Goal: Information Seeking & Learning: Learn about a topic

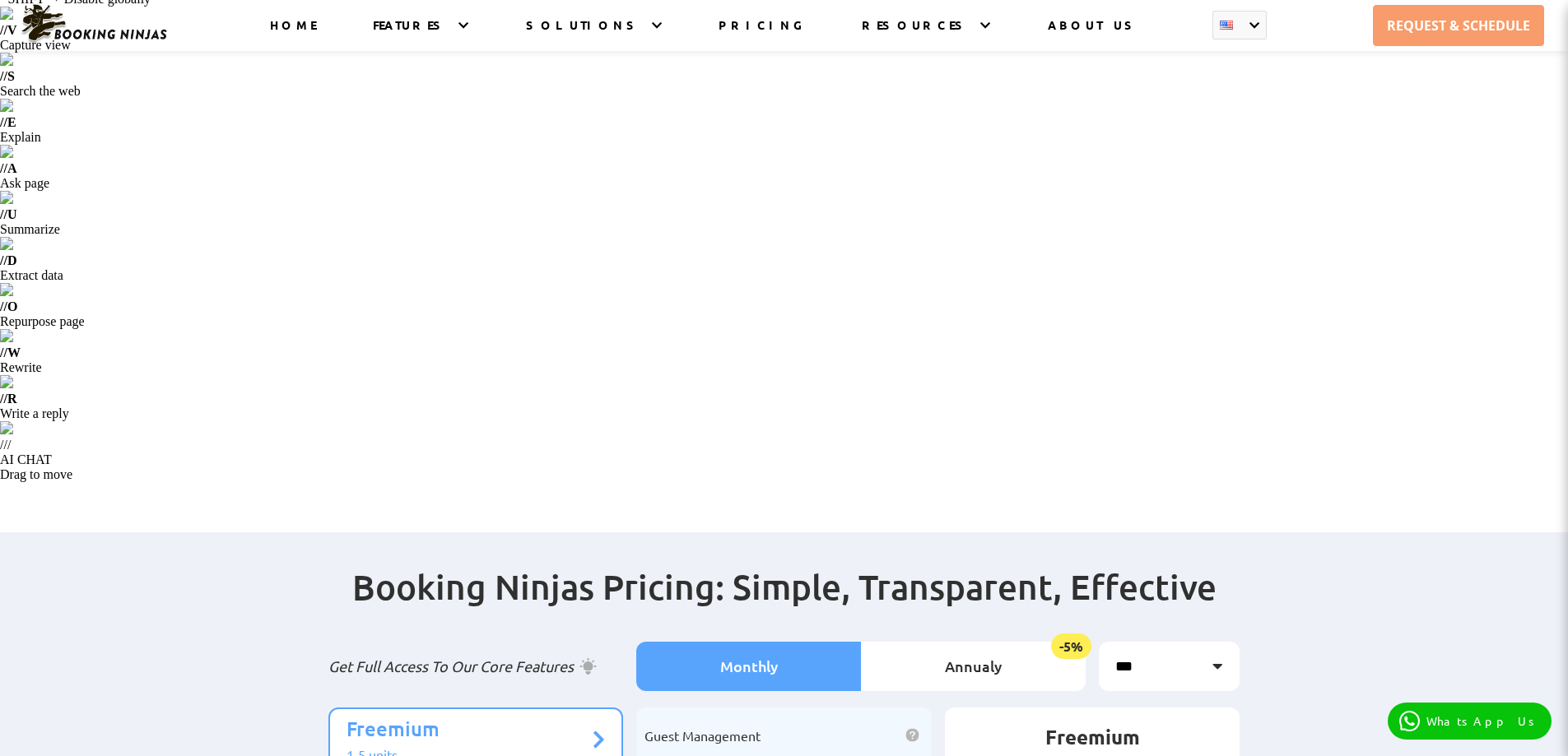
scroll to position [85, 0]
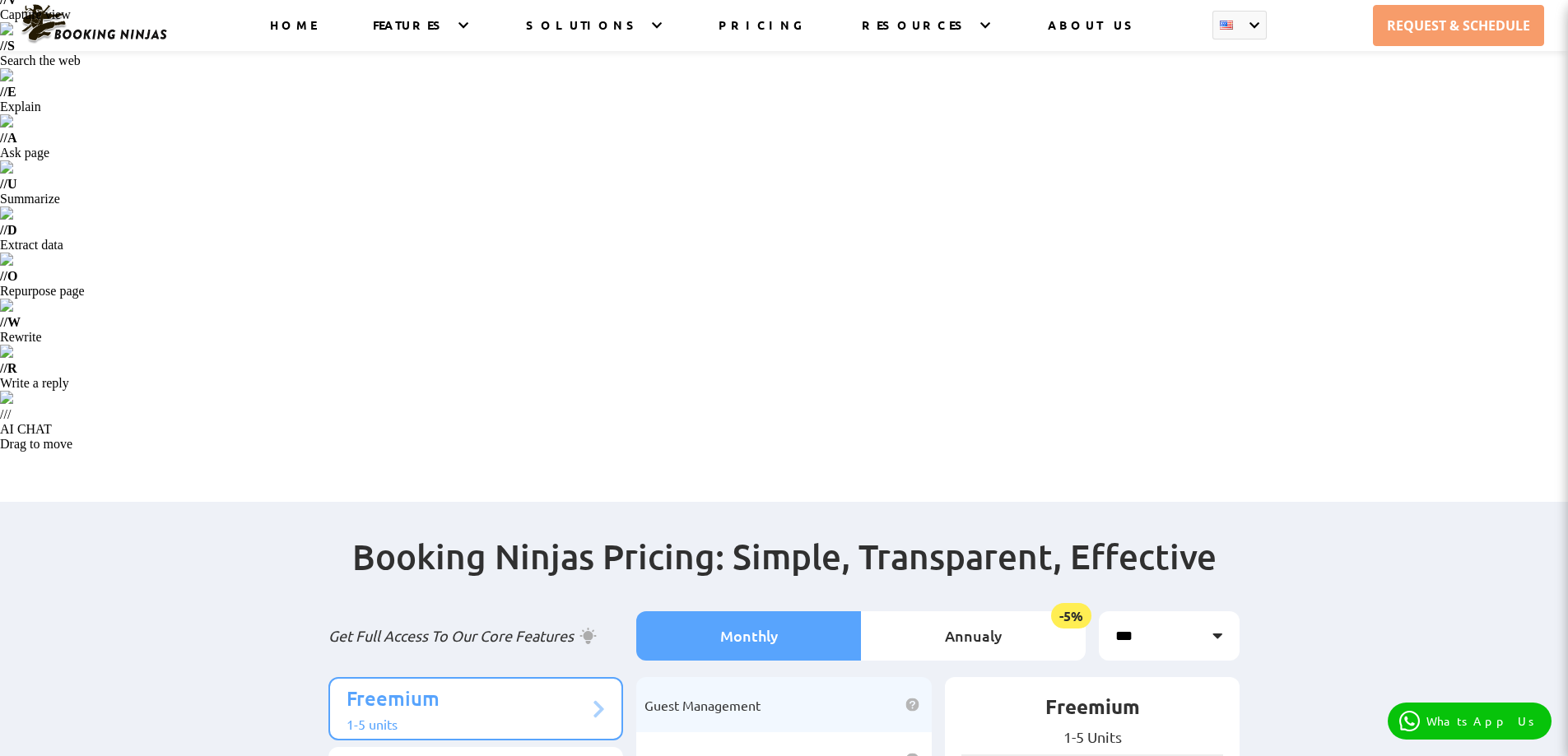
click at [573, 685] on p "Freemium" at bounding box center [468, 700] width 243 height 30
click at [677, 697] on span "Guest Management" at bounding box center [703, 705] width 116 height 17
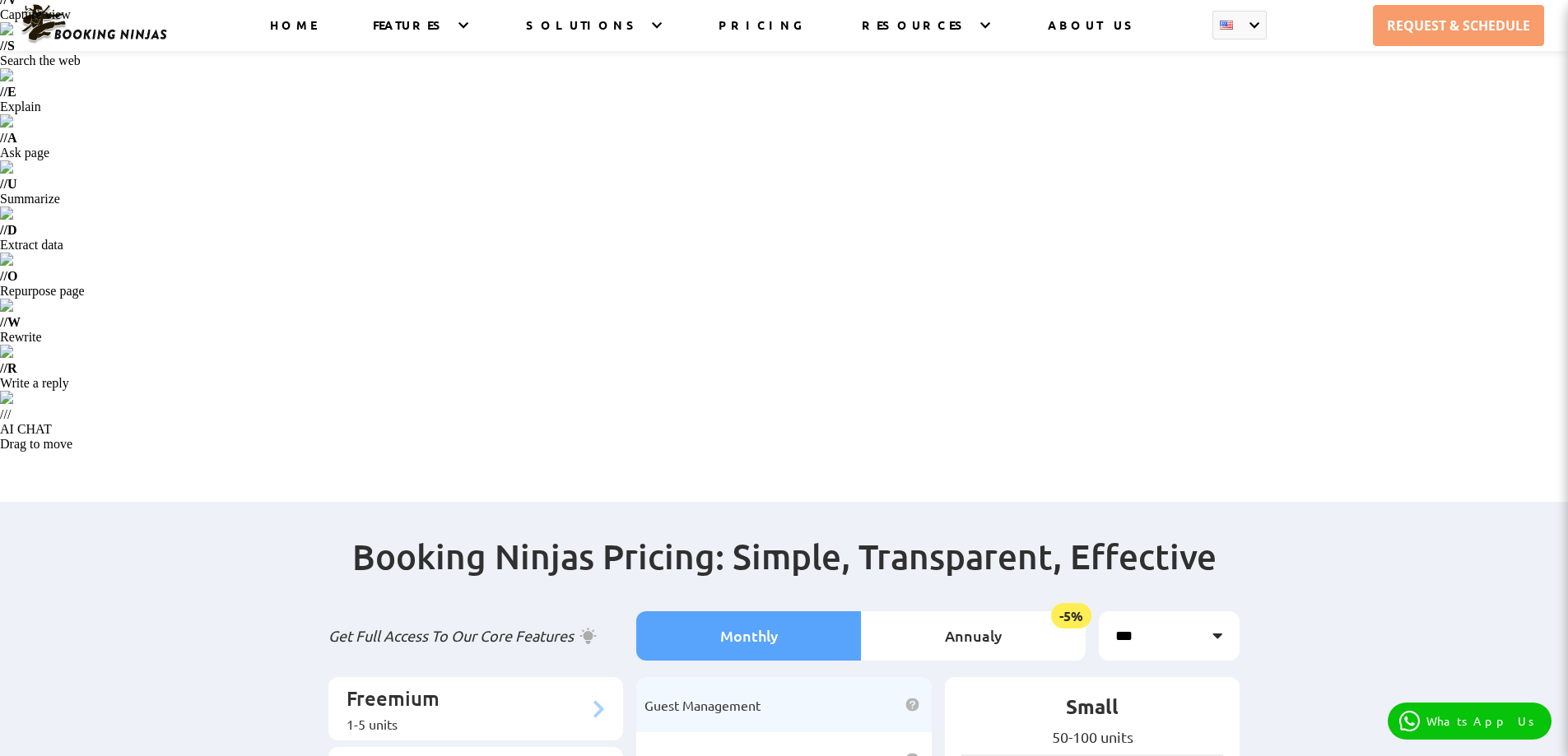
click at [423, 685] on p "Freemium" at bounding box center [468, 700] width 243 height 30
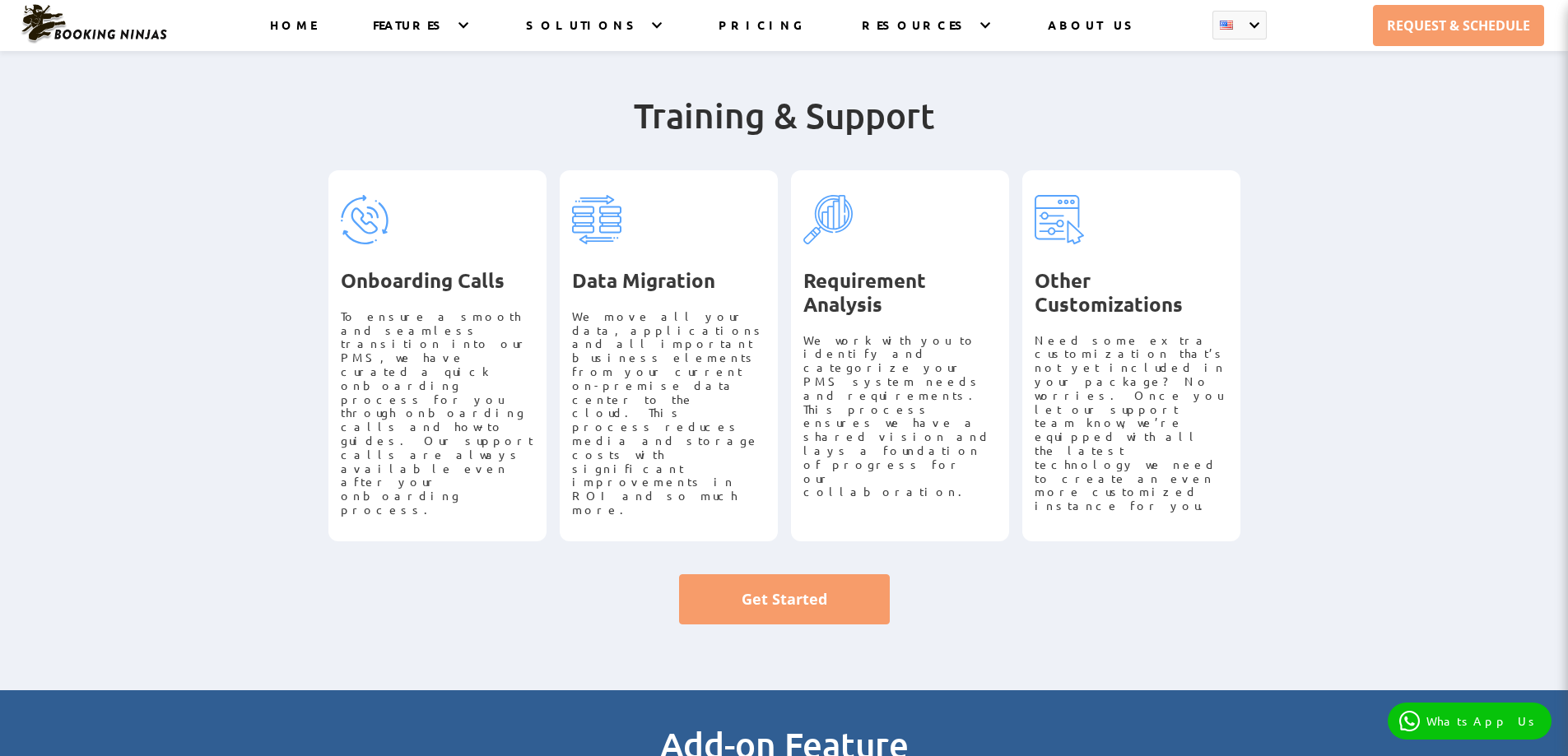
scroll to position [1299, 0]
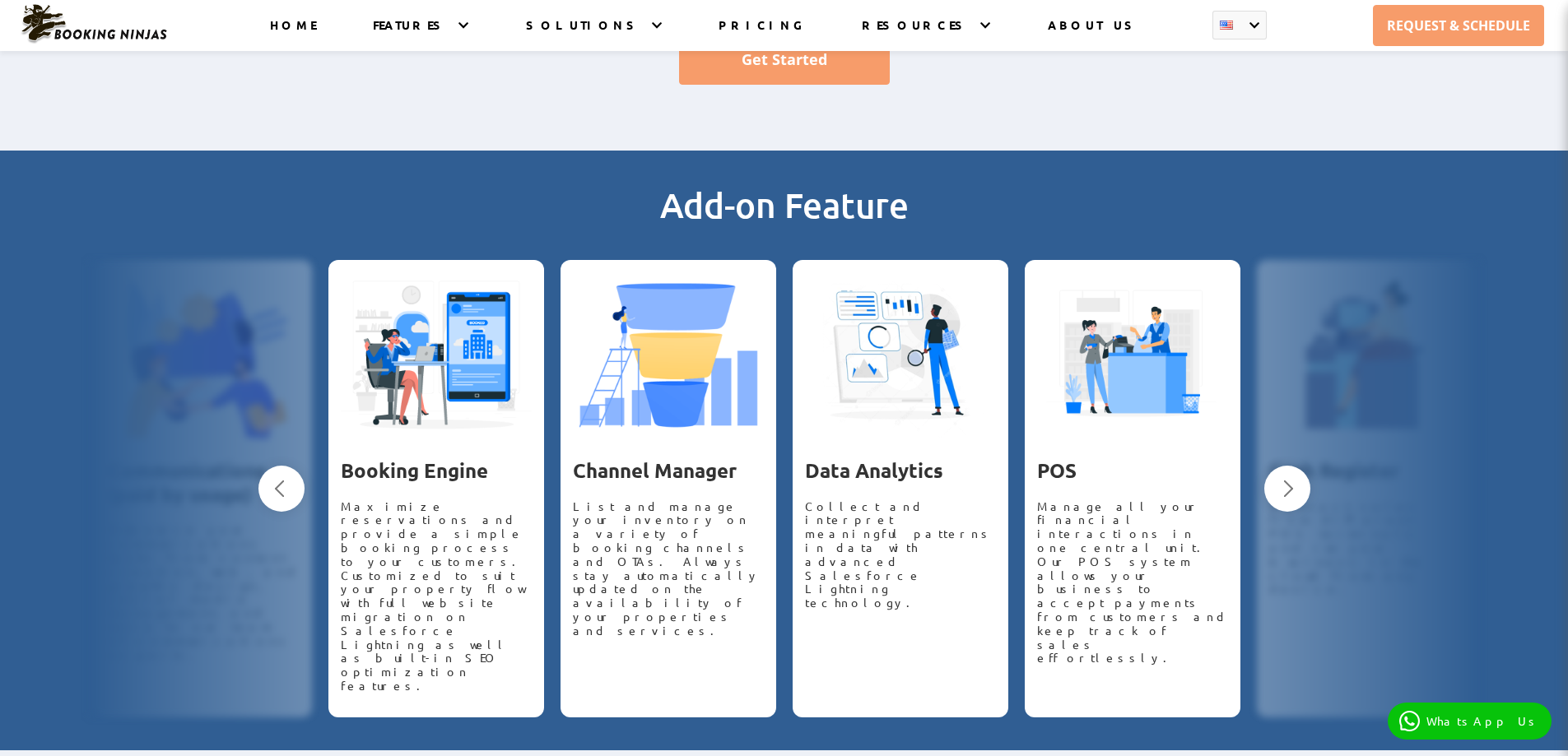
drag, startPoint x: 1528, startPoint y: 441, endPoint x: 1292, endPoint y: 132, distance: 388.8
click at [1292, 151] on div "Add-on Feature Previous Email App Lightning speed, advanced security, and prope…" at bounding box center [784, 450] width 1568 height 600
click at [1289, 466] on button "Next" at bounding box center [1287, 489] width 46 height 46
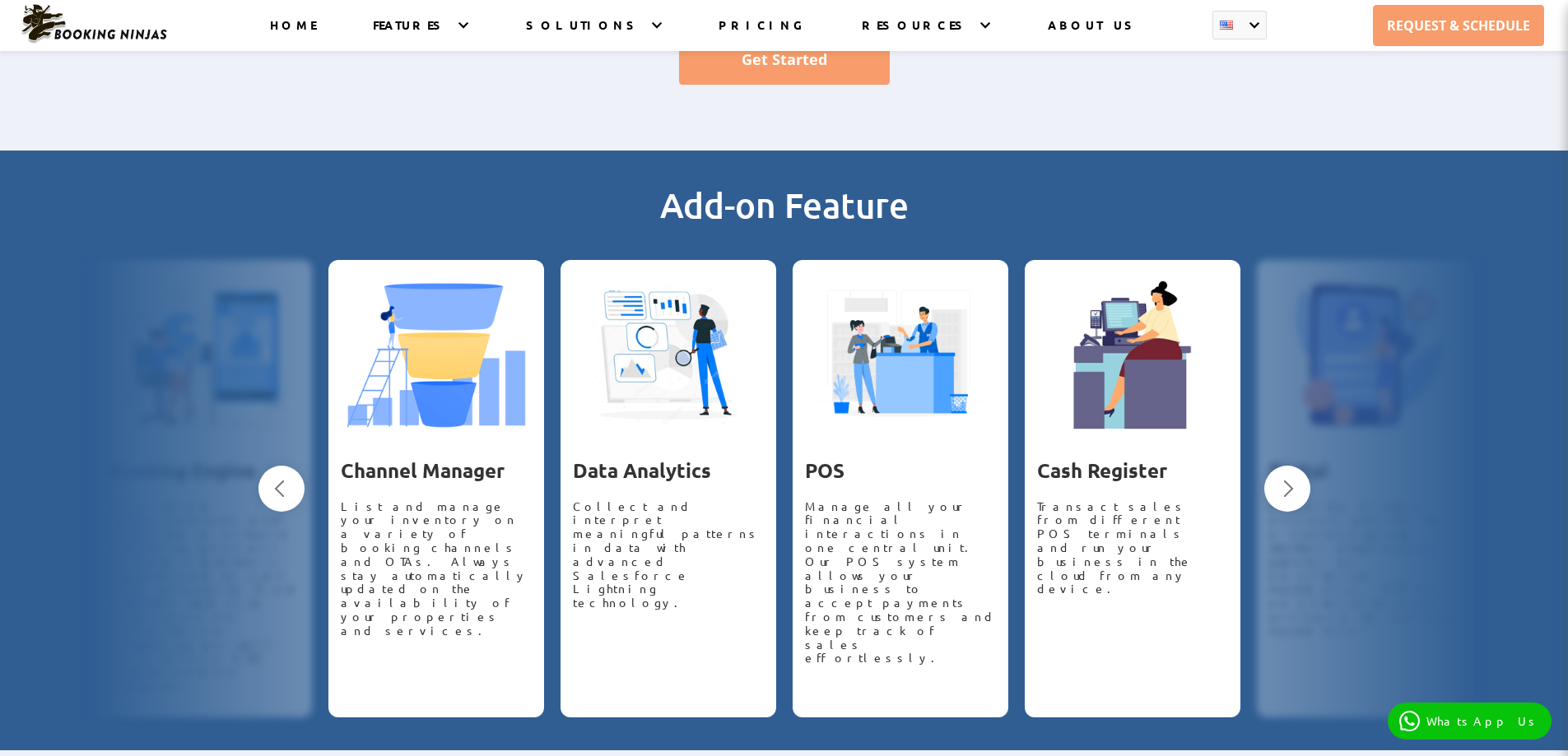
click at [1292, 466] on button "Next" at bounding box center [1287, 489] width 46 height 46
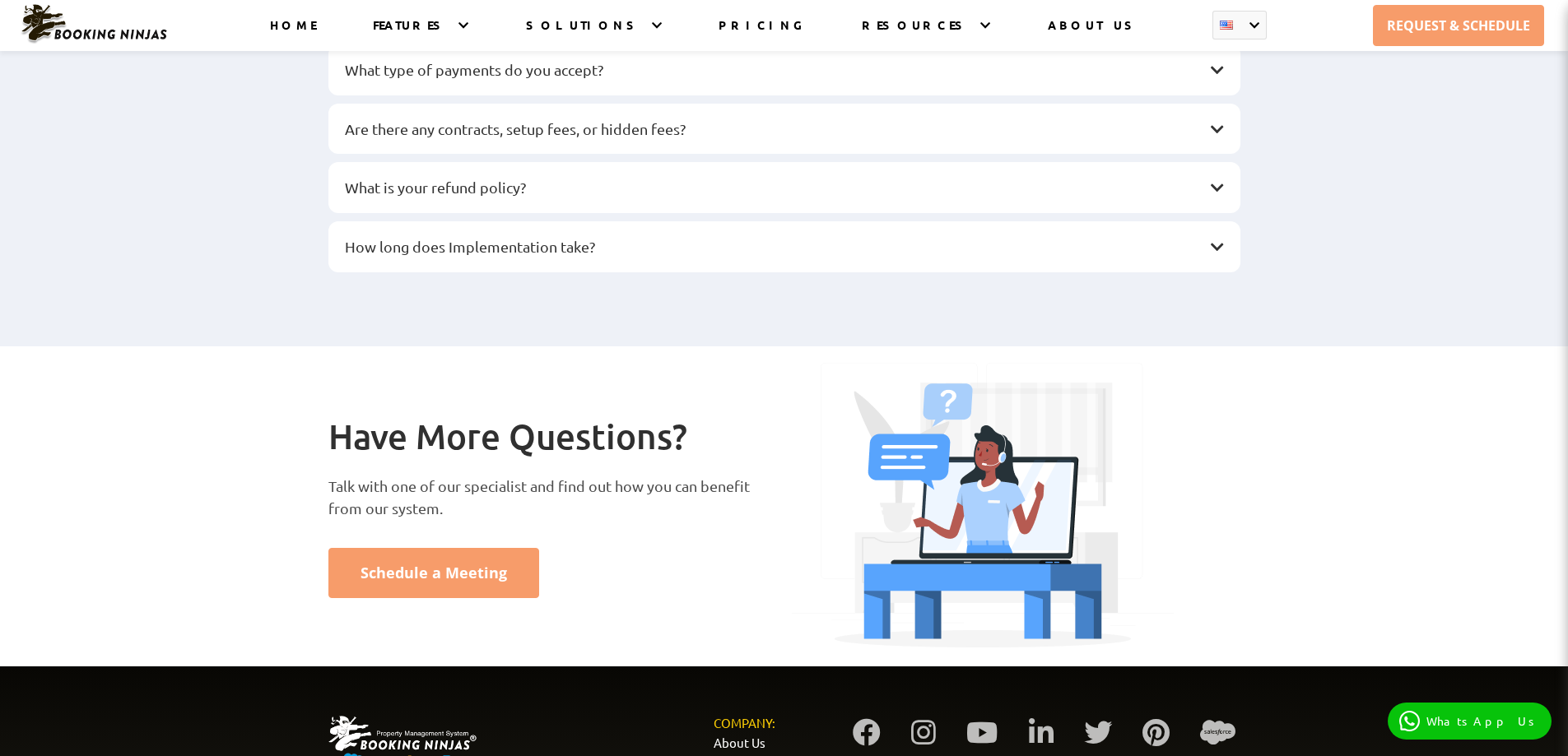
scroll to position [2660, 0]
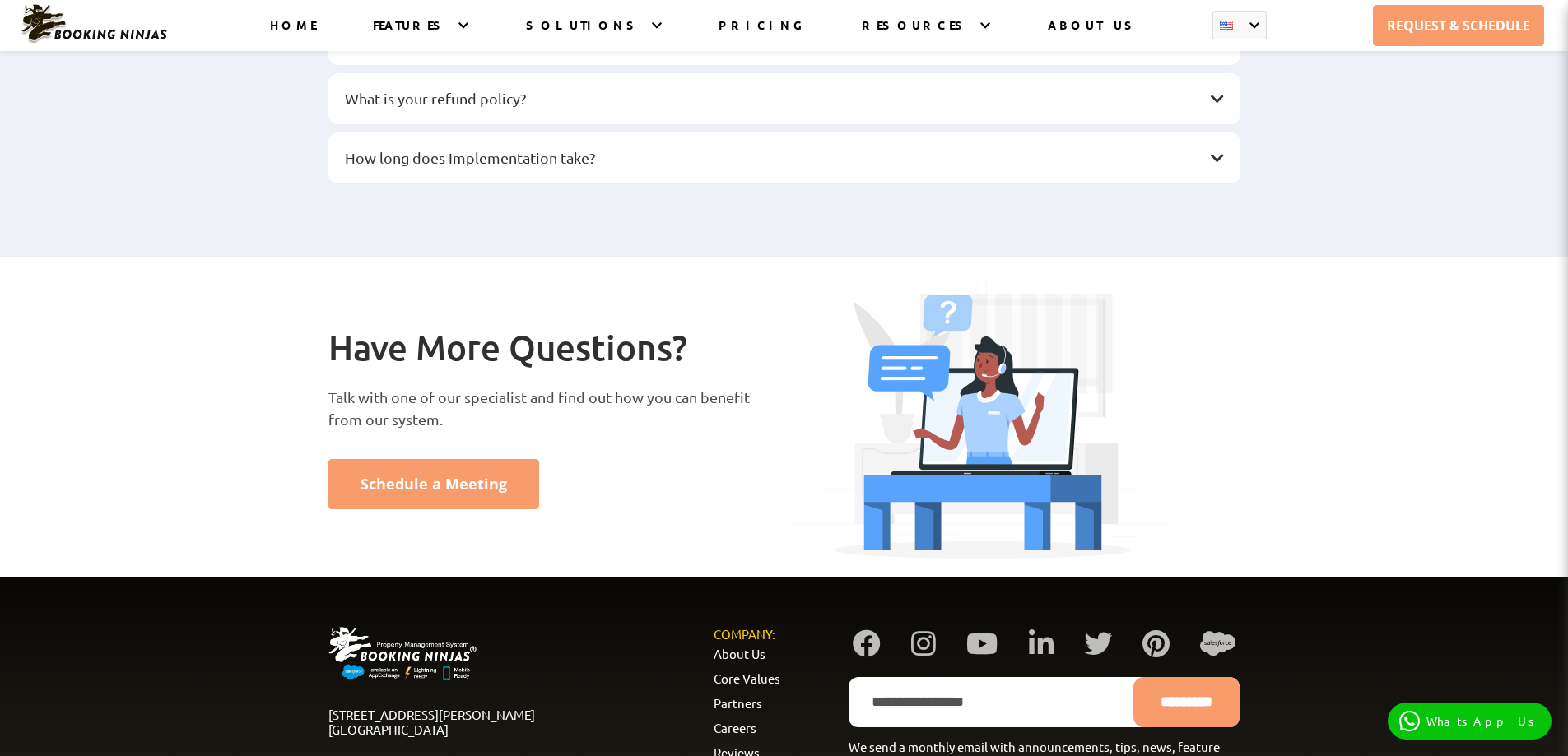
click at [1498, 578] on div "[STREET_ADDRESS][PERSON_NAME] [EMAIL_ADDRESS][DOMAIN_NAME] [PHONE_NUMBER] [PHON…" at bounding box center [784, 751] width 1568 height 347
drag, startPoint x: 1495, startPoint y: 487, endPoint x: 1178, endPoint y: 330, distance: 353.7
click at [1151, 274] on img at bounding box center [983, 416] width 384 height 285
click at [1051, 677] on input "text" at bounding box center [991, 701] width 286 height 49
click at [1410, 578] on div "[STREET_ADDRESS][PERSON_NAME] [EMAIL_ADDRESS][DOMAIN_NAME] [PHONE_NUMBER] [PHON…" at bounding box center [784, 751] width 1568 height 347
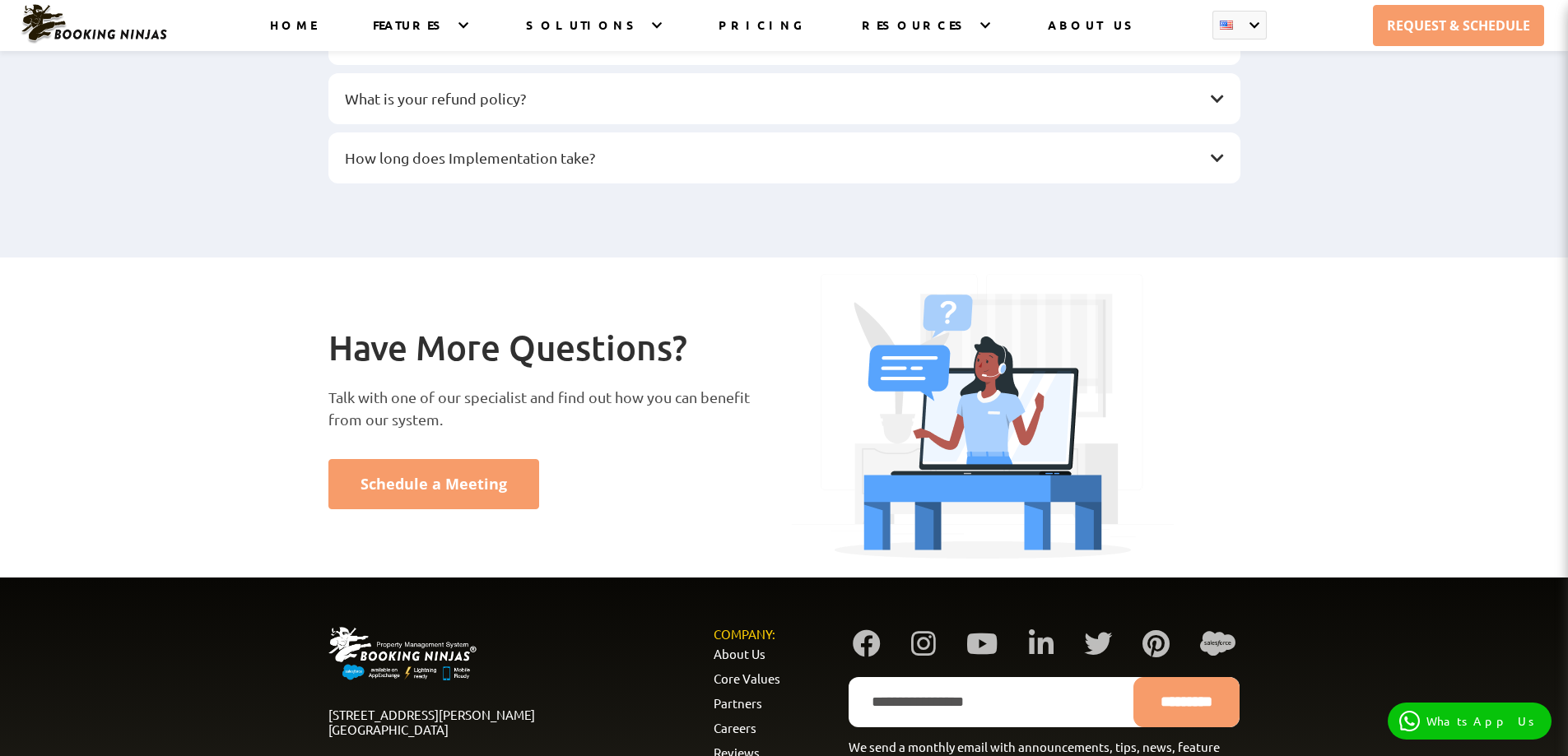
drag, startPoint x: 1410, startPoint y: 455, endPoint x: 1424, endPoint y: 526, distance: 72.4
click at [1427, 578] on div "[STREET_ADDRESS][PERSON_NAME] [EMAIL_ADDRESS][DOMAIN_NAME] [PHONE_NUMBER] [PHON…" at bounding box center [784, 751] width 1568 height 347
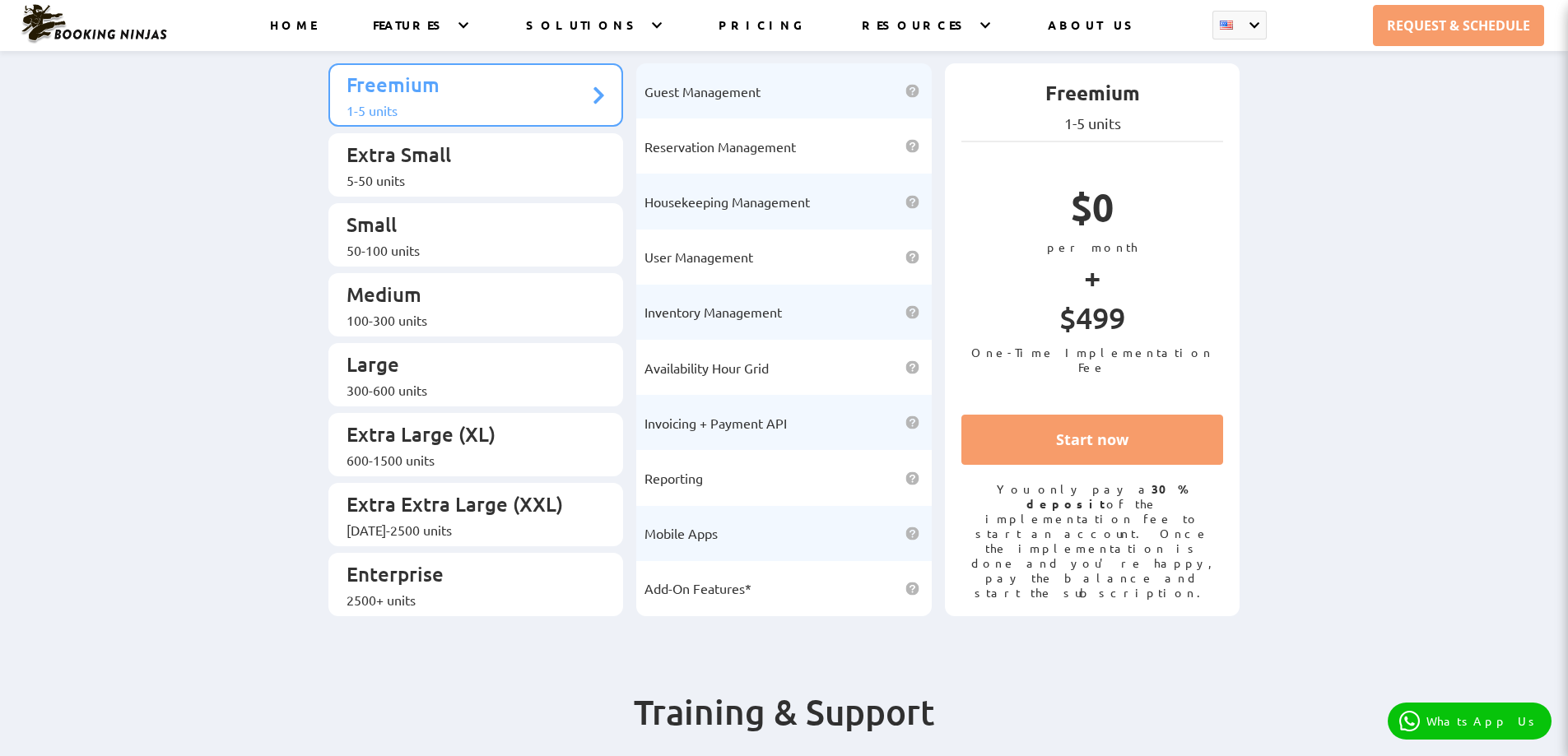
scroll to position [0, 0]
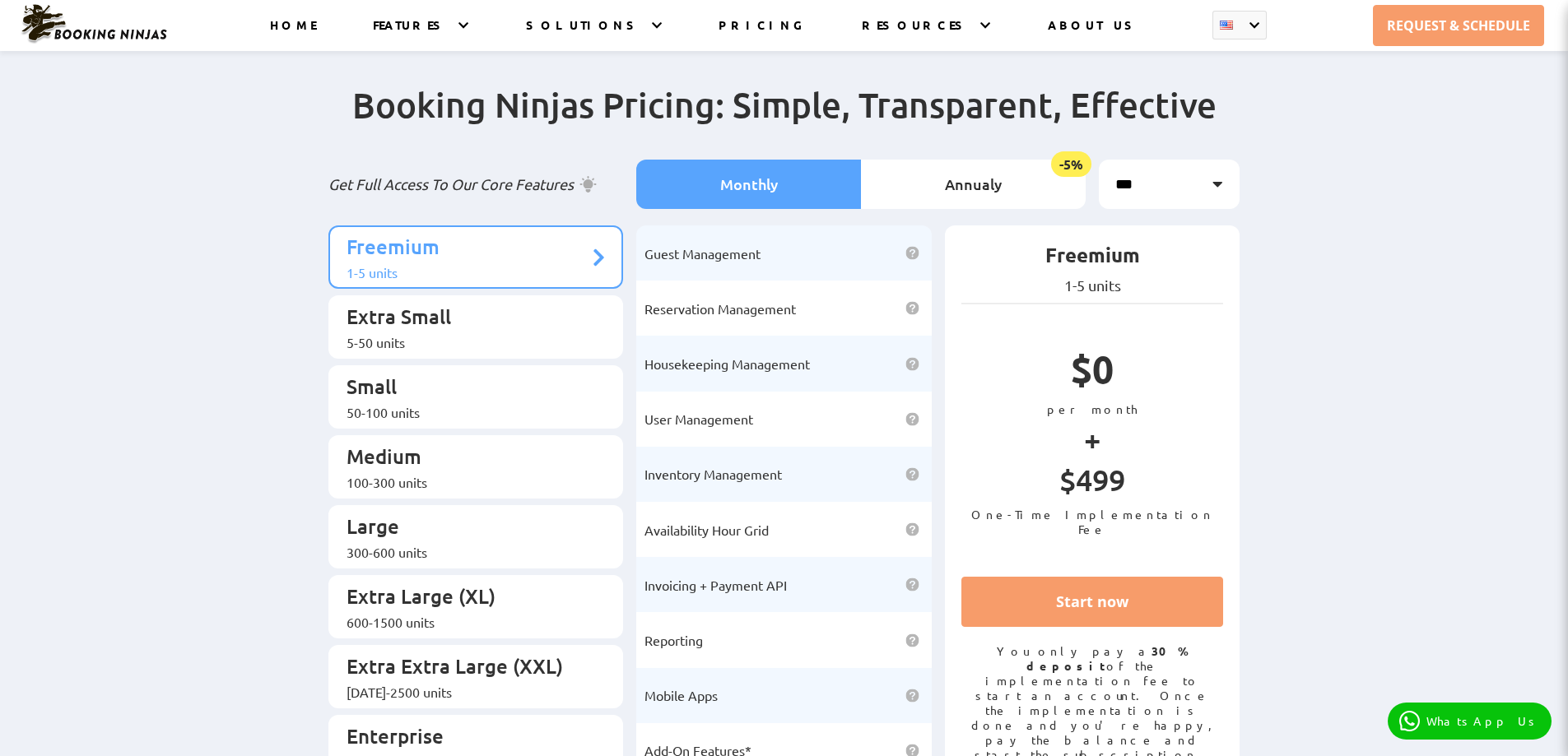
drag, startPoint x: 1507, startPoint y: 139, endPoint x: 1475, endPoint y: 88, distance: 60.2
click at [1475, 88] on div "Booking Ninjas Pricing: Simple, Transparent, Effective Get Full Access To Our C…" at bounding box center [784, 435] width 1568 height 770
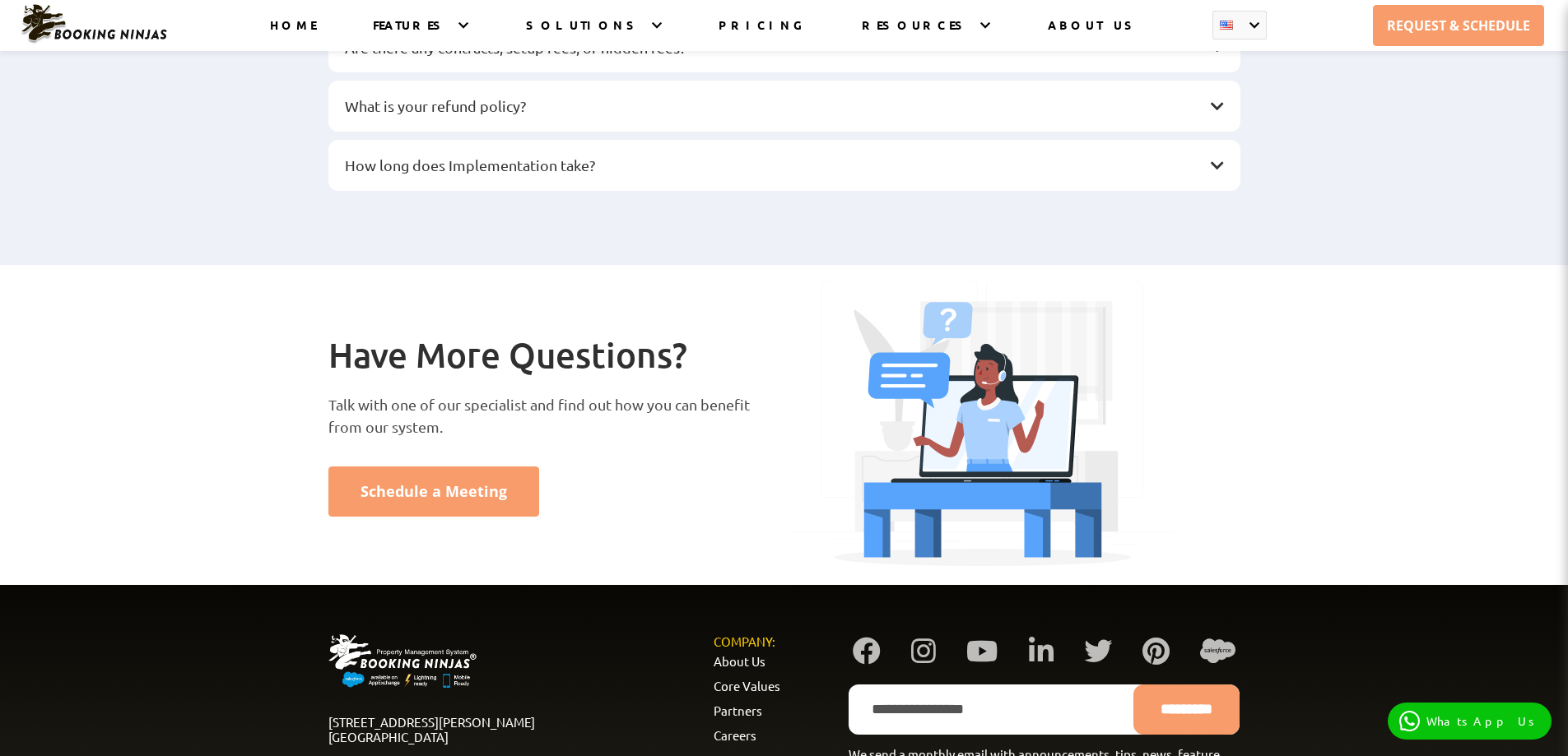
scroll to position [2660, 0]
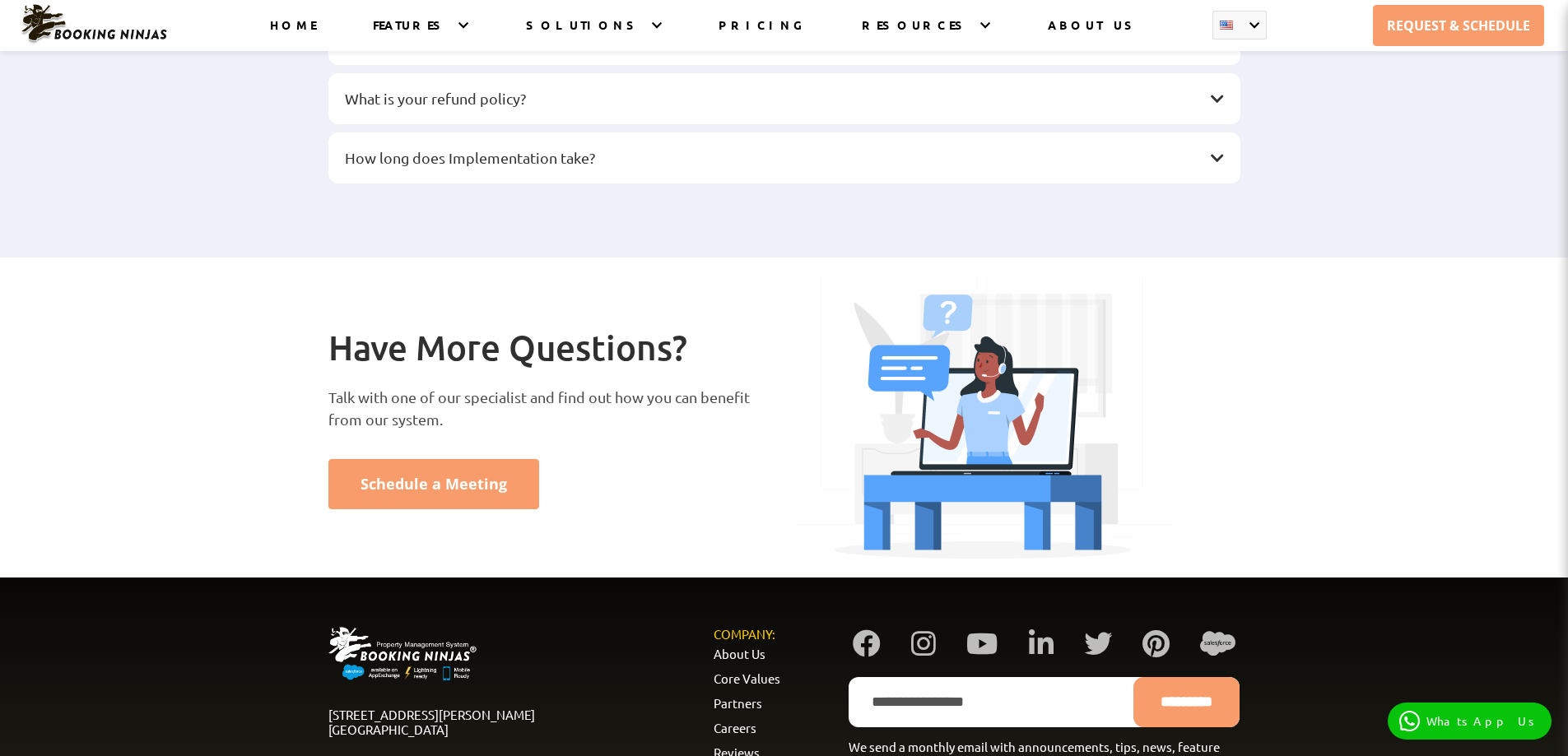
drag, startPoint x: 1462, startPoint y: 360, endPoint x: 1442, endPoint y: 366, distance: 20.9
click at [1451, 578] on div "[STREET_ADDRESS][PERSON_NAME] [EMAIL_ADDRESS][DOMAIN_NAME] [PHONE_NUMBER] [PHON…" at bounding box center [784, 751] width 1568 height 347
drag, startPoint x: 1442, startPoint y: 366, endPoint x: 1302, endPoint y: 97, distance: 303.3
drag, startPoint x: 1302, startPoint y: 97, endPoint x: 1211, endPoint y: 122, distance: 94.4
click at [1230, 274] on div at bounding box center [1016, 418] width 463 height 288
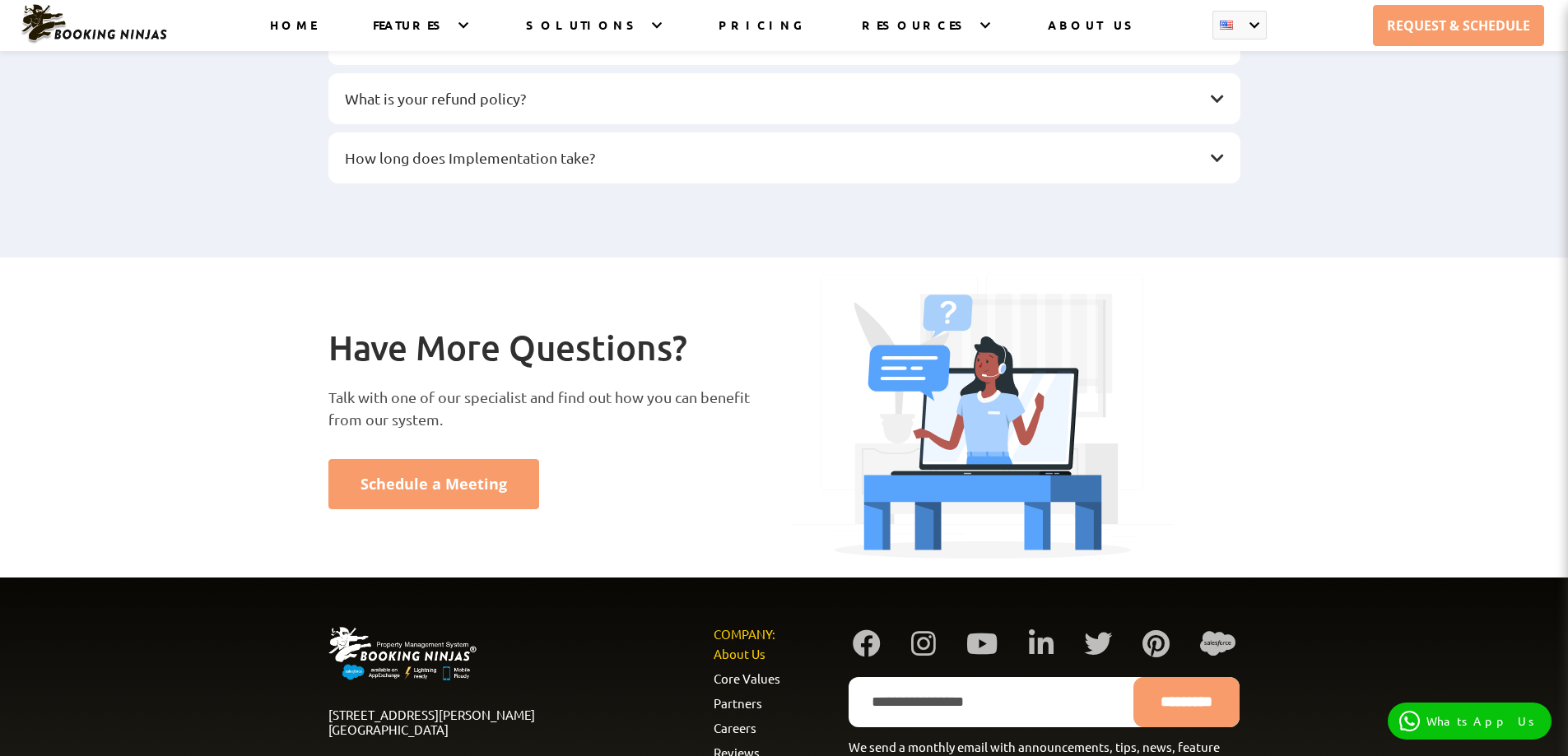
click at [727, 646] on link "About Us" at bounding box center [739, 653] width 51 height 16
